Goal: Navigation & Orientation: Find specific page/section

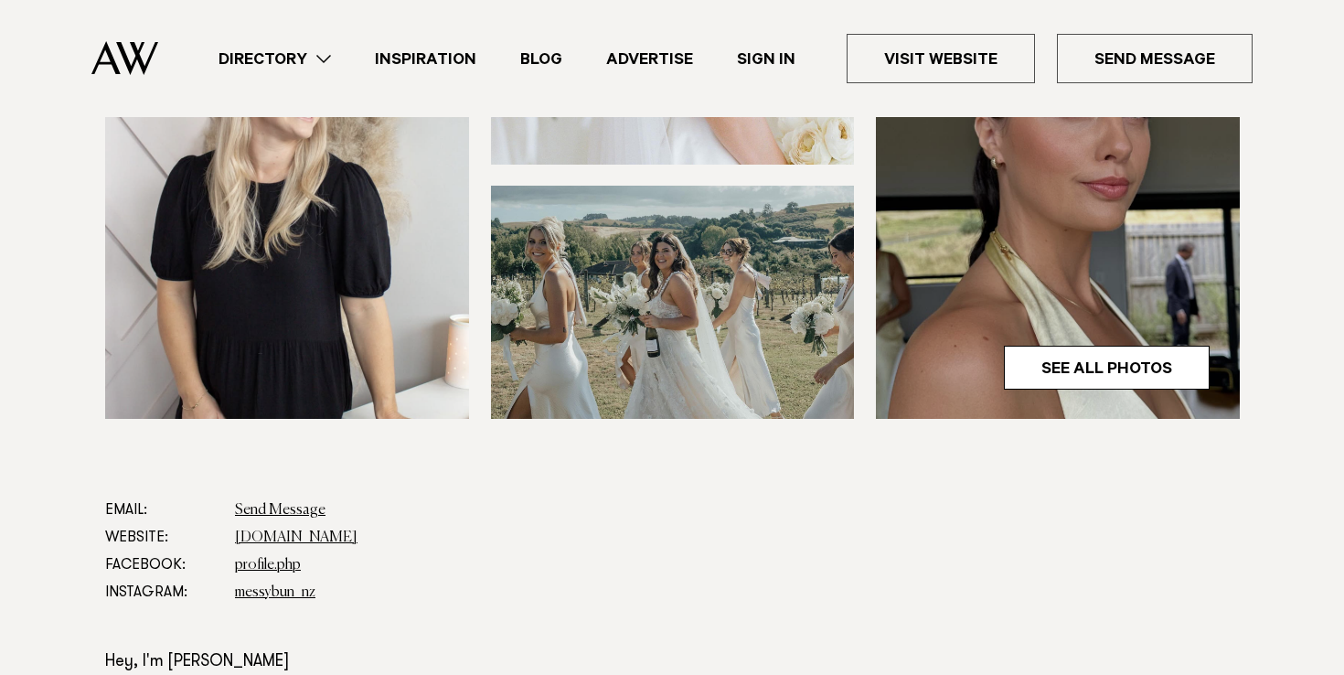
scroll to position [382, 0]
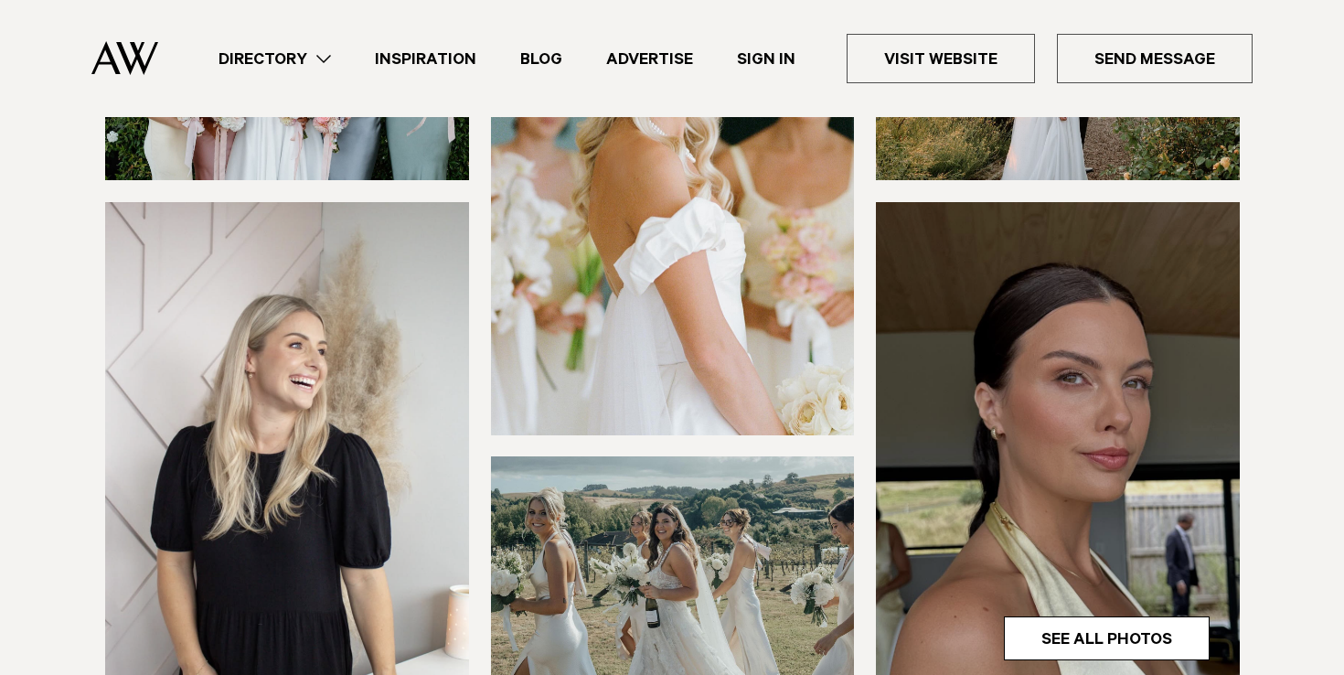
click at [302, 360] on img at bounding box center [287, 445] width 364 height 487
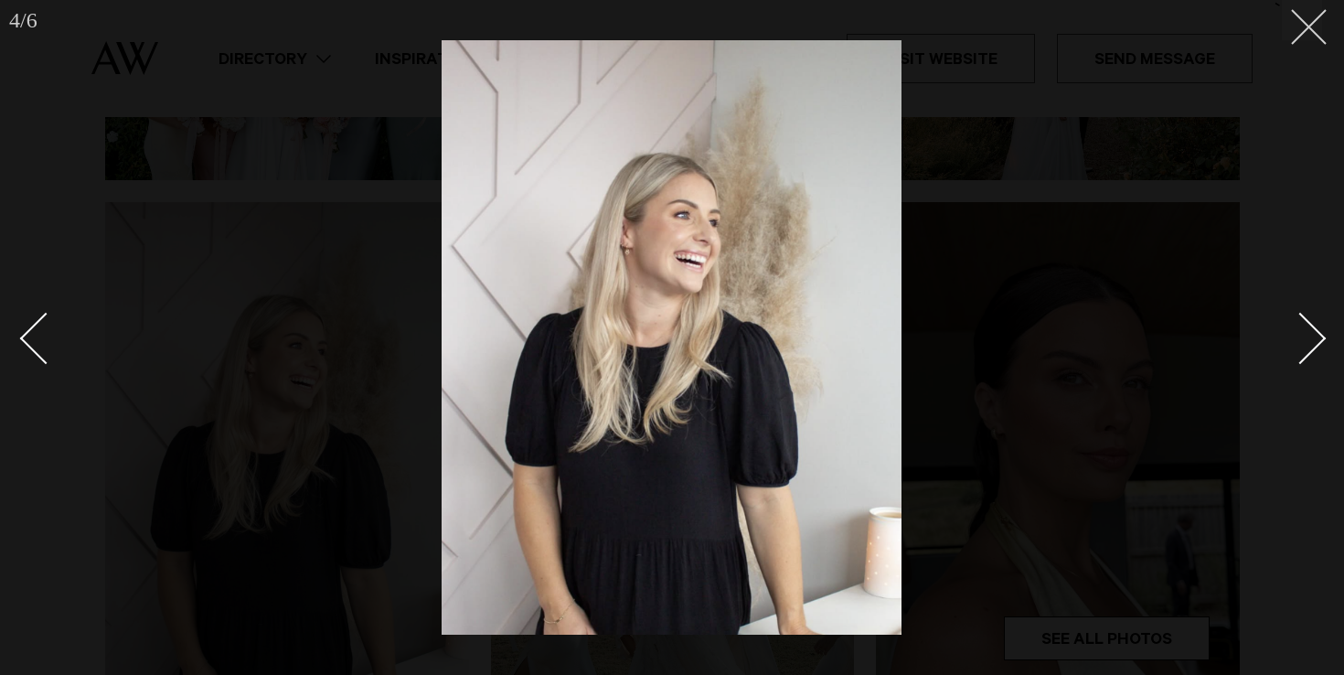
click at [1306, 39] on button at bounding box center [1302, 20] width 40 height 40
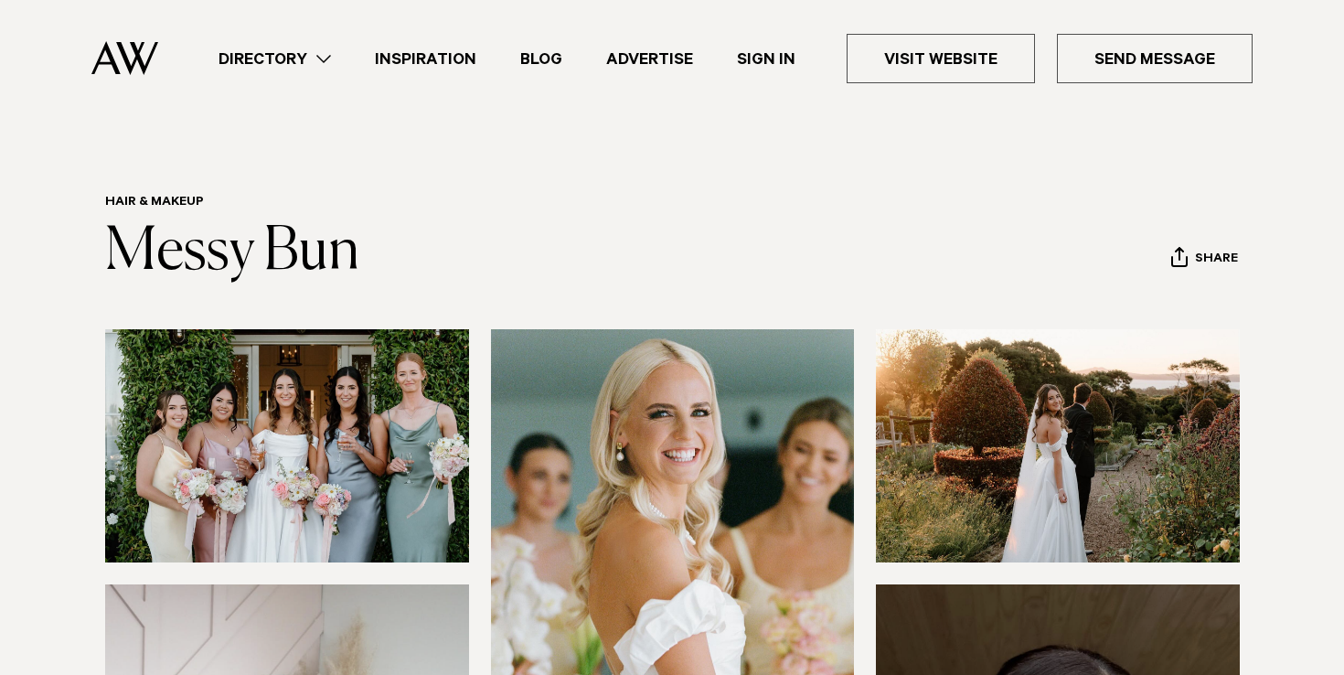
click at [461, 54] on link "Inspiration" at bounding box center [425, 59] width 145 height 25
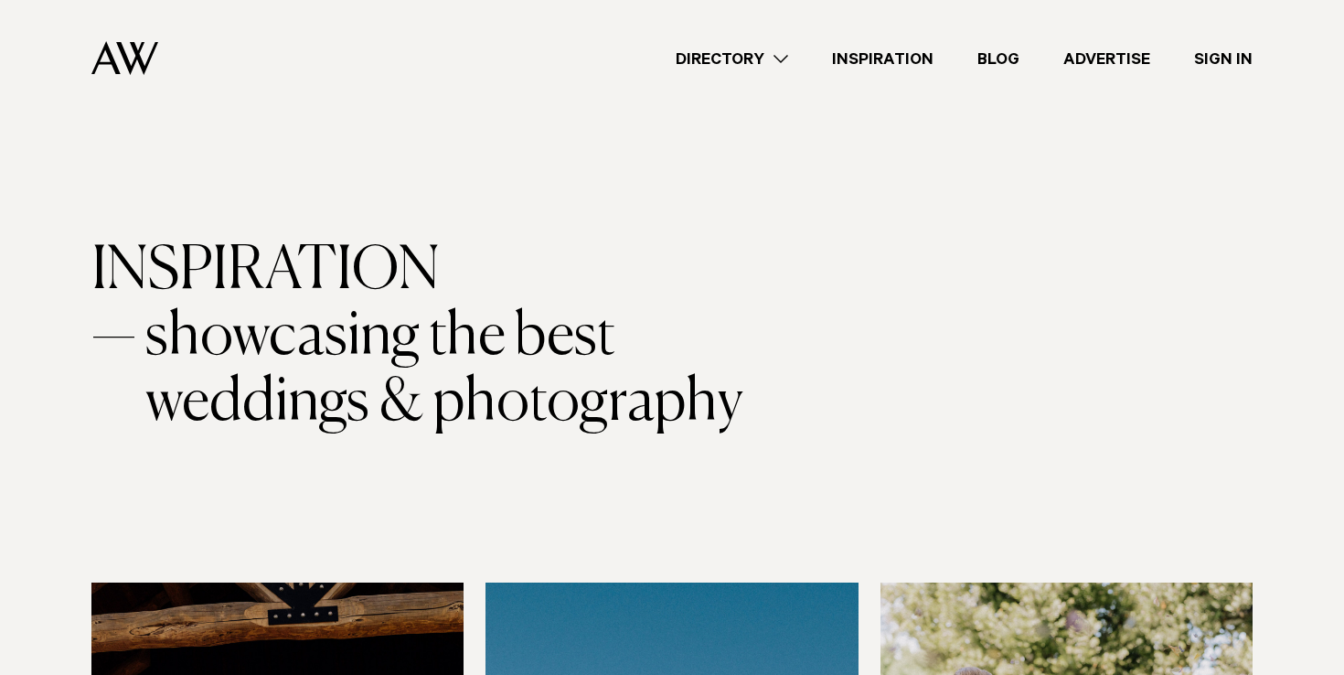
click at [747, 72] on div "Directory Hair & Makeup Flowers Venues Cakes & Sweets" at bounding box center [713, 58] width 1080 height 117
click at [750, 49] on link "Directory" at bounding box center [732, 59] width 156 height 25
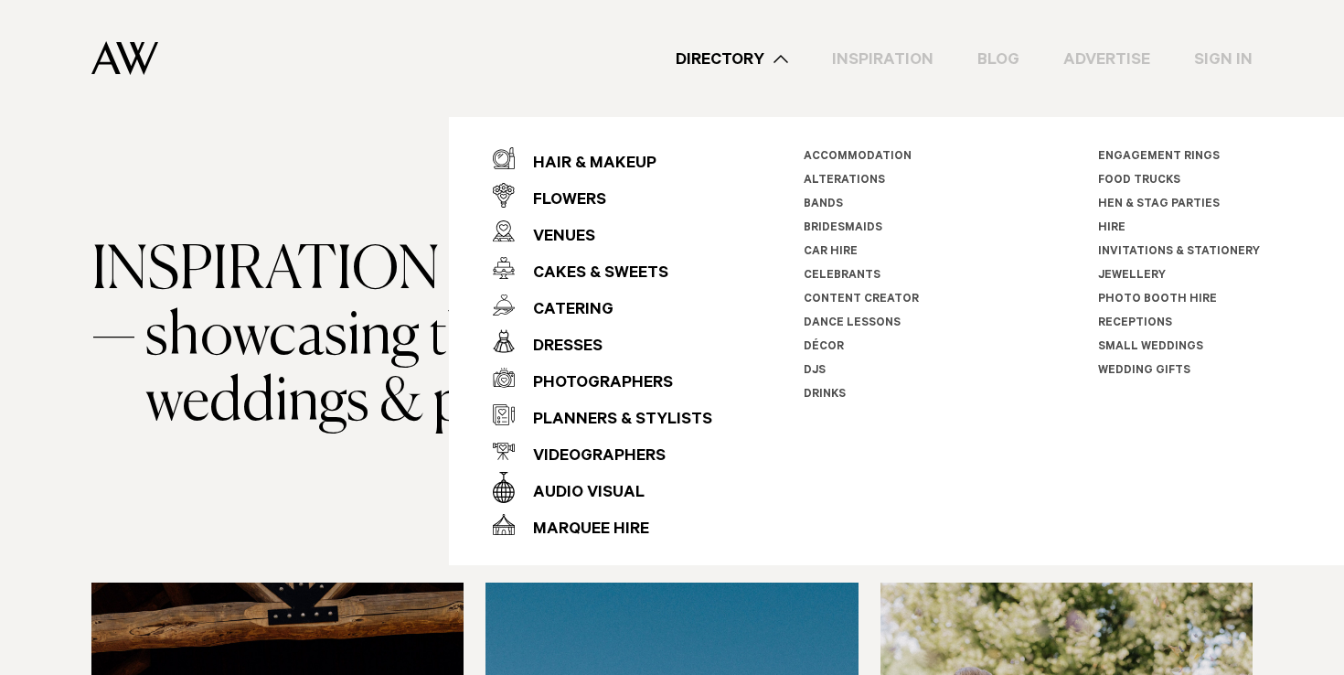
click at [627, 66] on div "Directory Hair & Makeup Flowers Venues Cakes & Sweets" at bounding box center [713, 58] width 1080 height 117
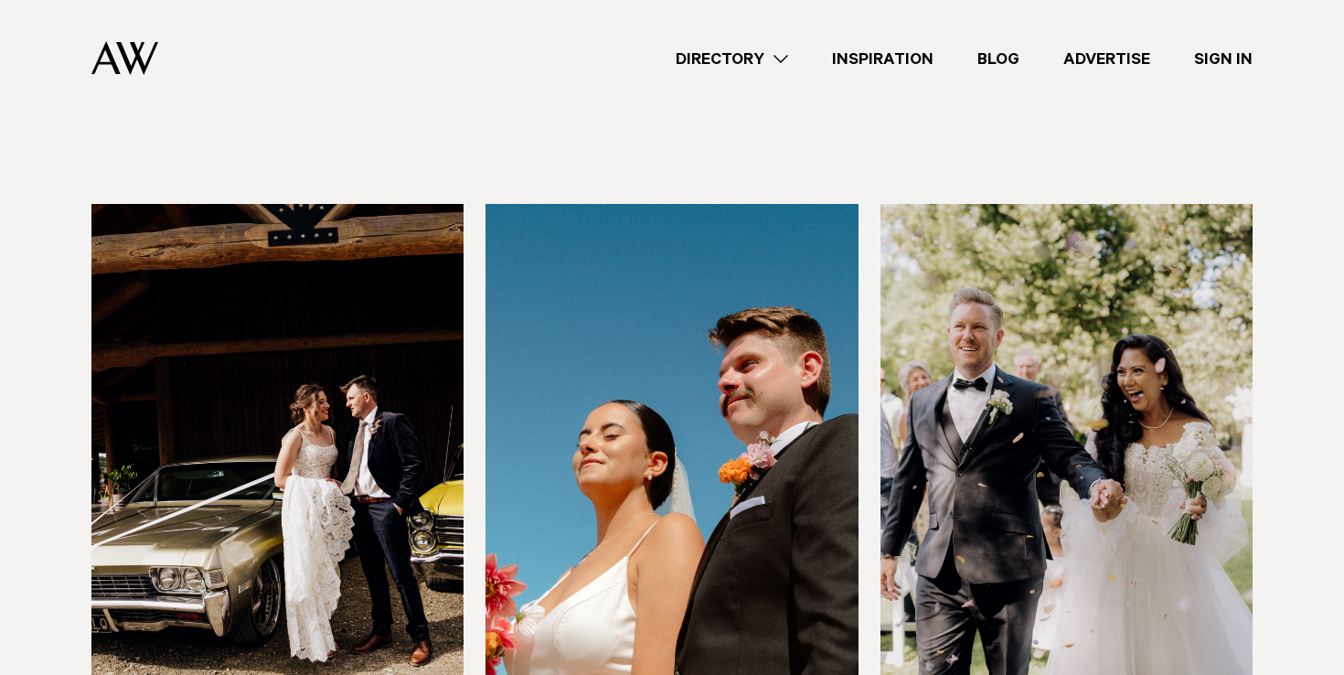
scroll to position [739, 0]
